Goal: Transaction & Acquisition: Book appointment/travel/reservation

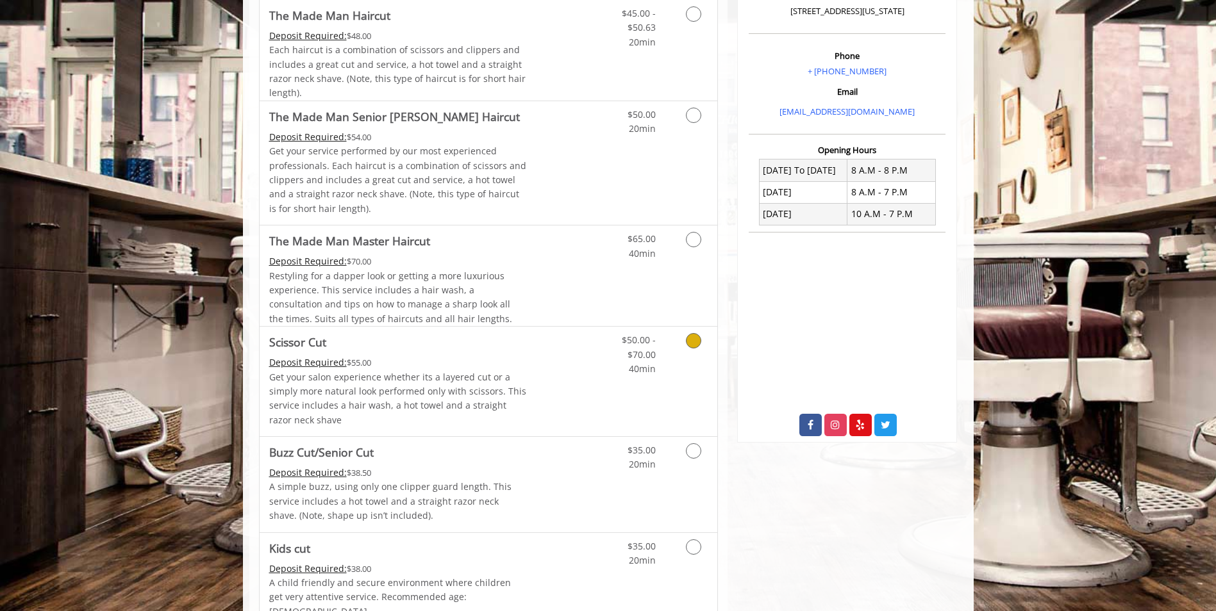
scroll to position [385, 0]
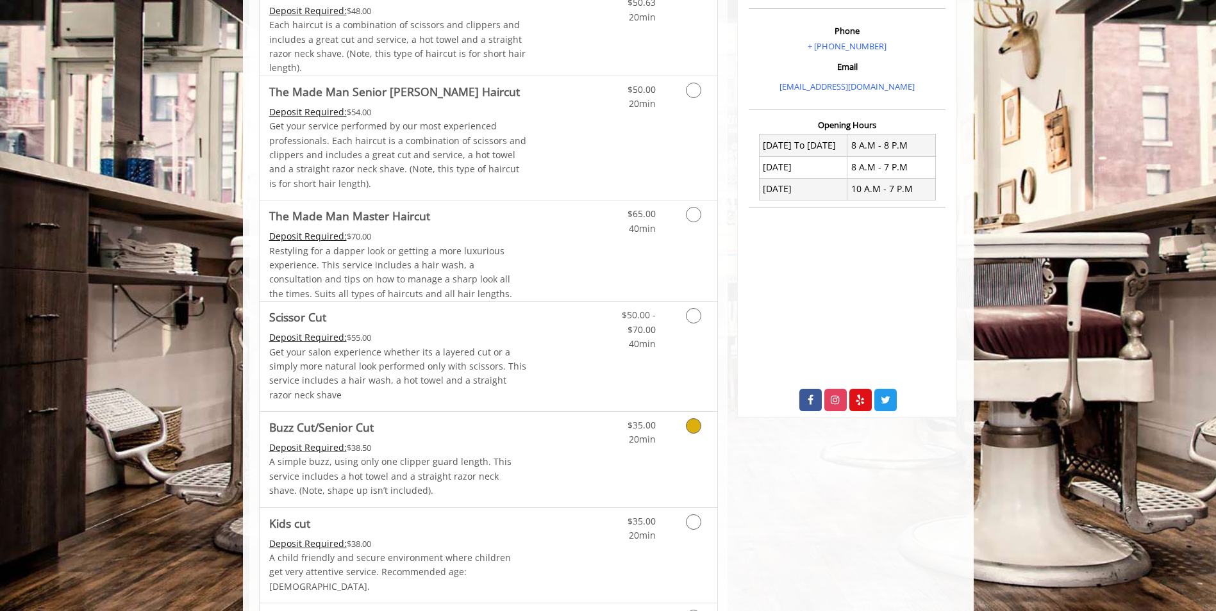
click at [692, 420] on icon "Grooming services" at bounding box center [693, 426] width 15 height 15
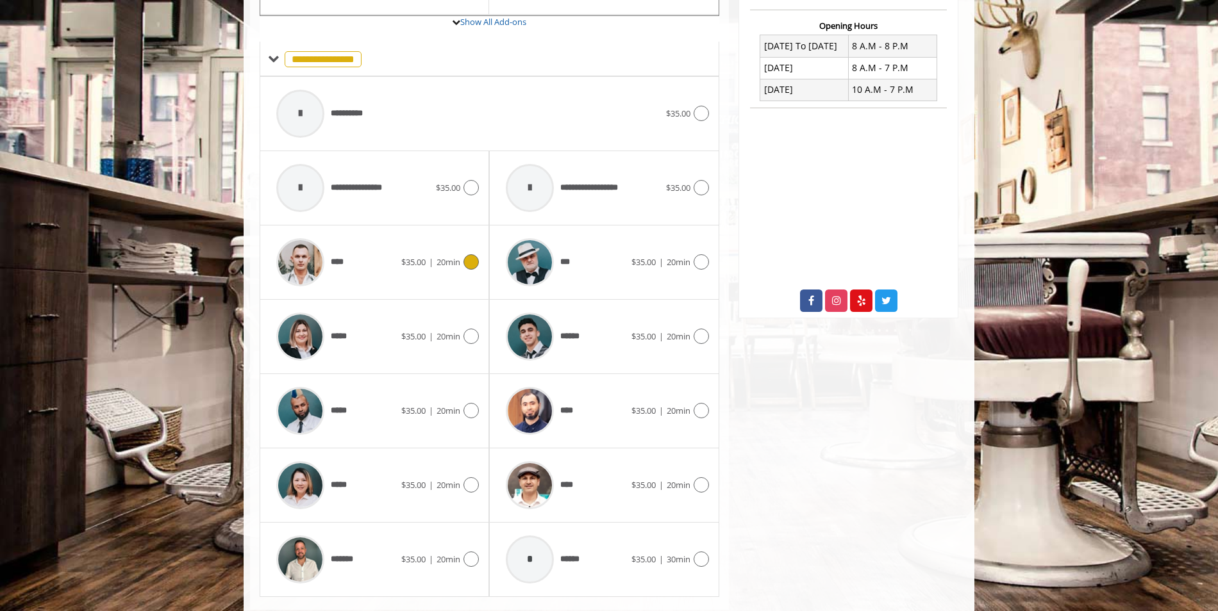
scroll to position [509, 0]
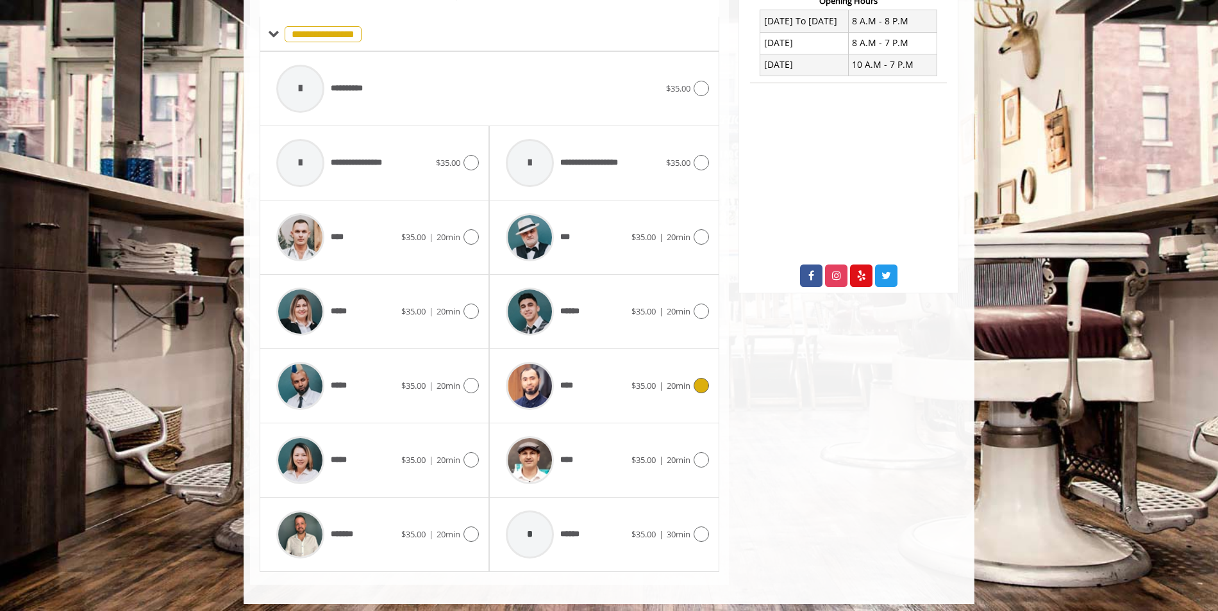
click at [701, 380] on icon at bounding box center [700, 385] width 15 height 15
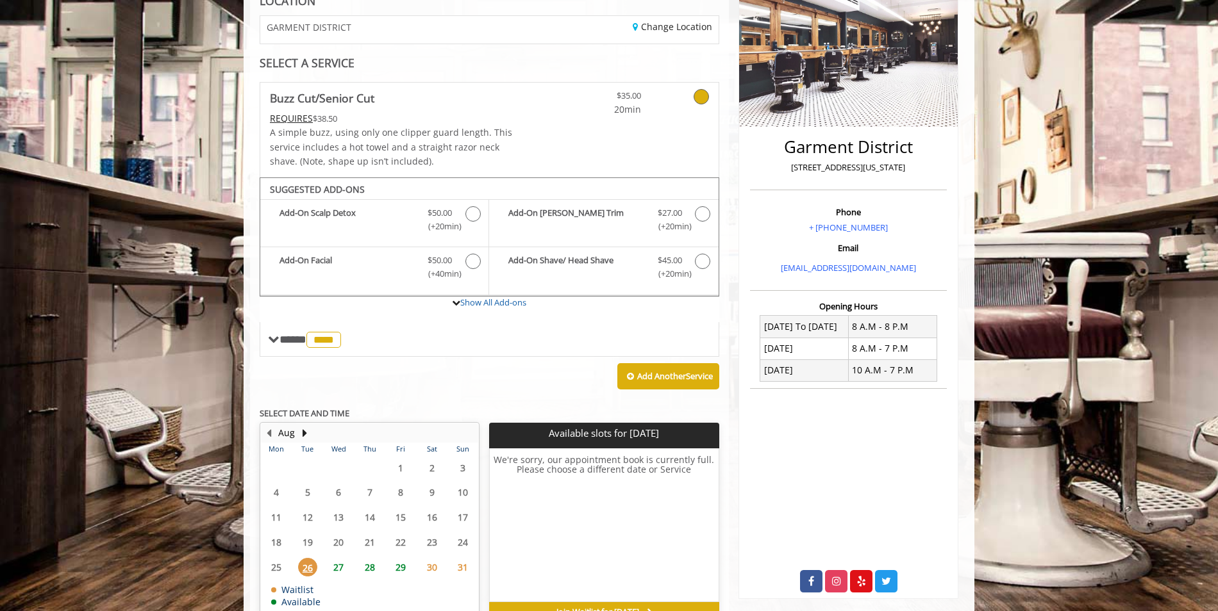
scroll to position [213, 0]
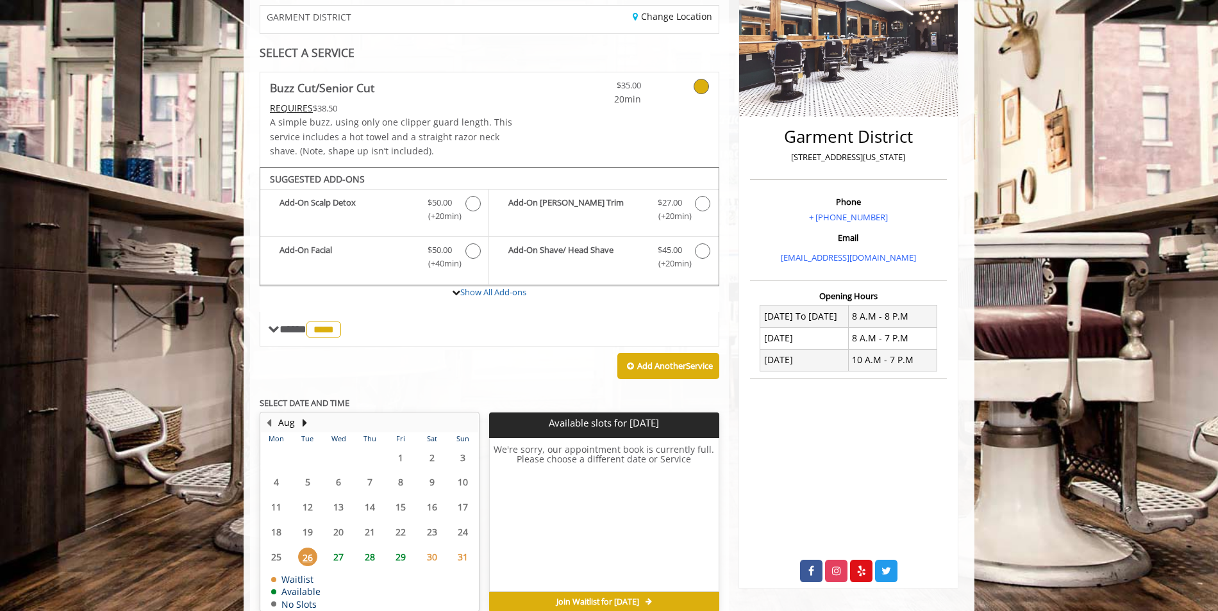
click at [341, 558] on span "27" at bounding box center [338, 557] width 19 height 19
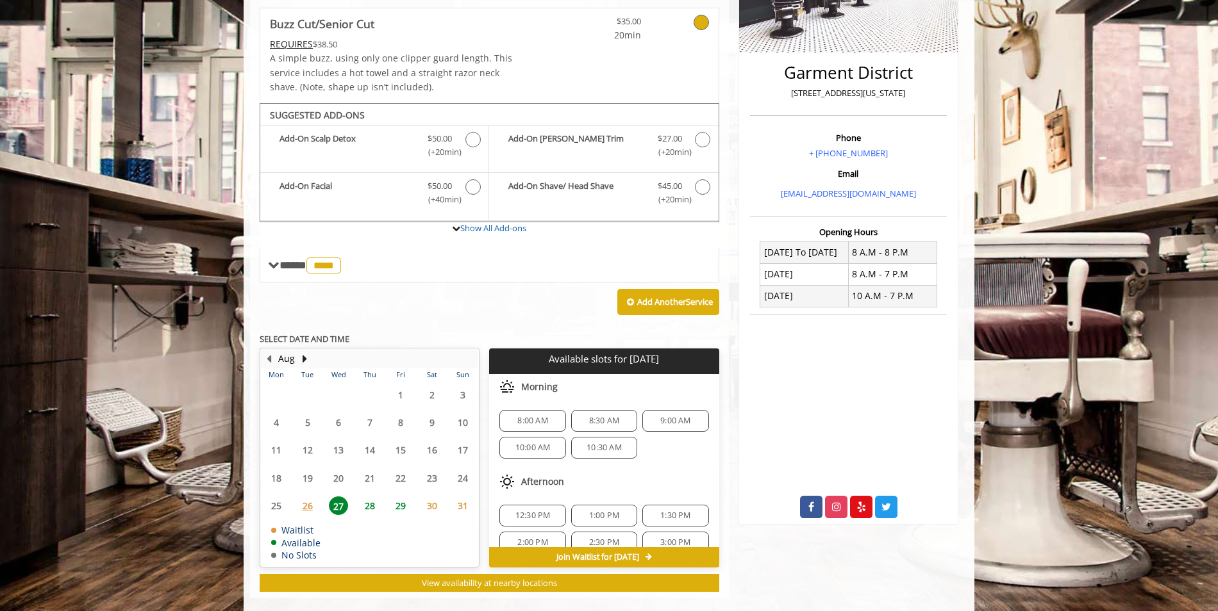
scroll to position [297, 0]
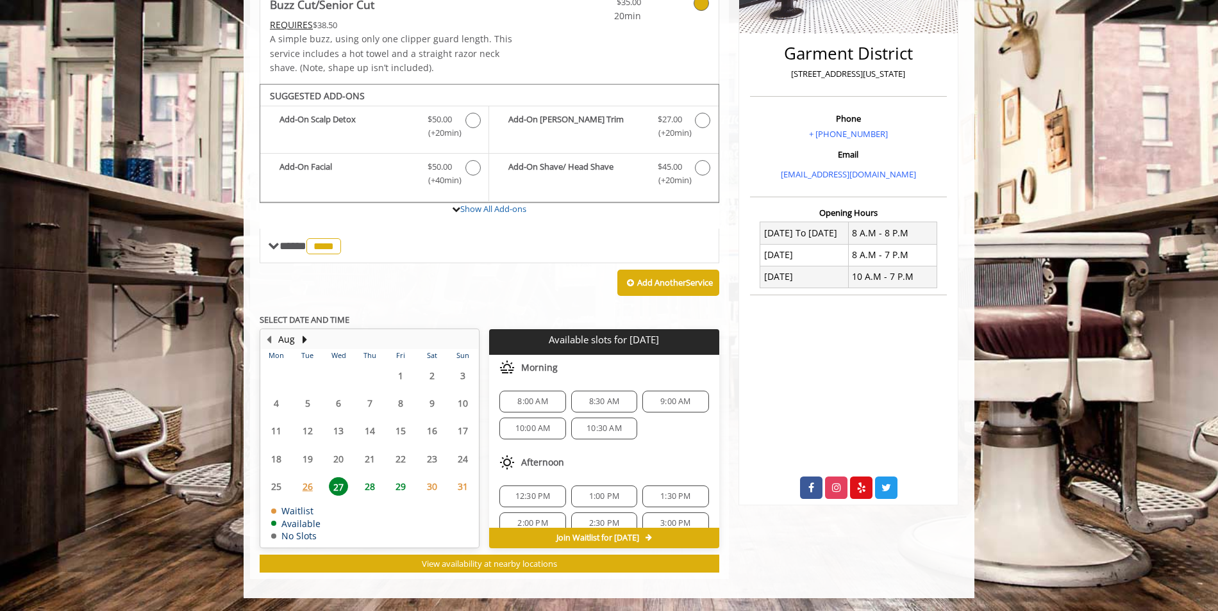
click at [370, 488] on span "28" at bounding box center [369, 486] width 19 height 19
click at [431, 486] on span "30" at bounding box center [431, 486] width 19 height 19
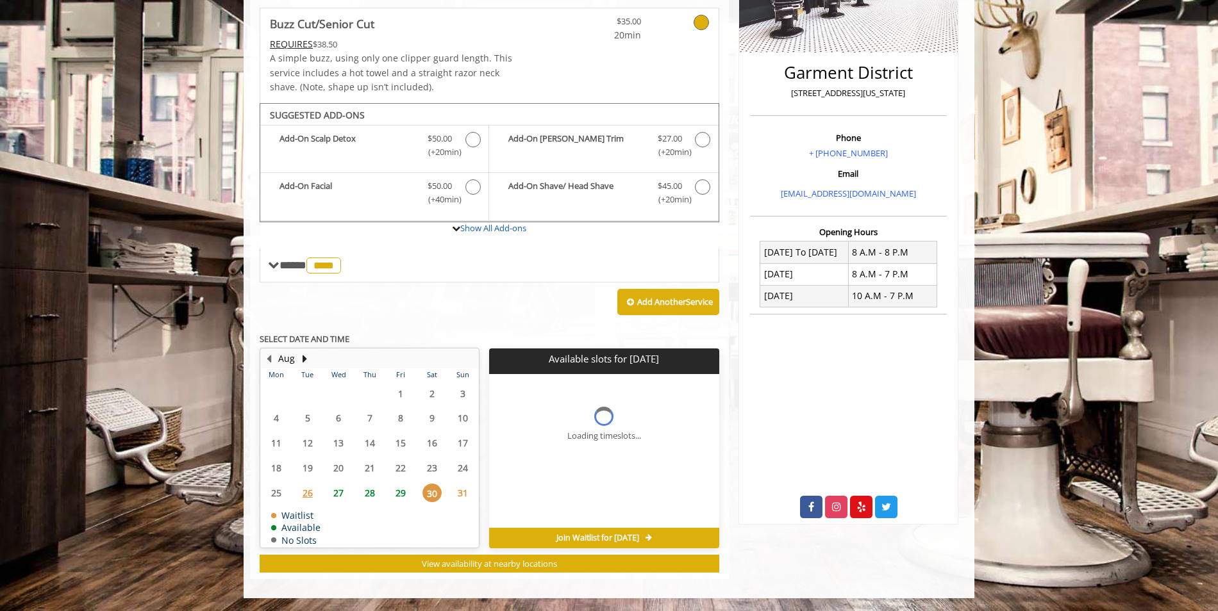
scroll to position [278, 0]
click at [461, 493] on span "31" at bounding box center [462, 493] width 19 height 19
click at [307, 495] on span "26" at bounding box center [307, 493] width 19 height 19
click at [337, 488] on span "27" at bounding box center [338, 493] width 19 height 19
